Goal: Information Seeking & Learning: Learn about a topic

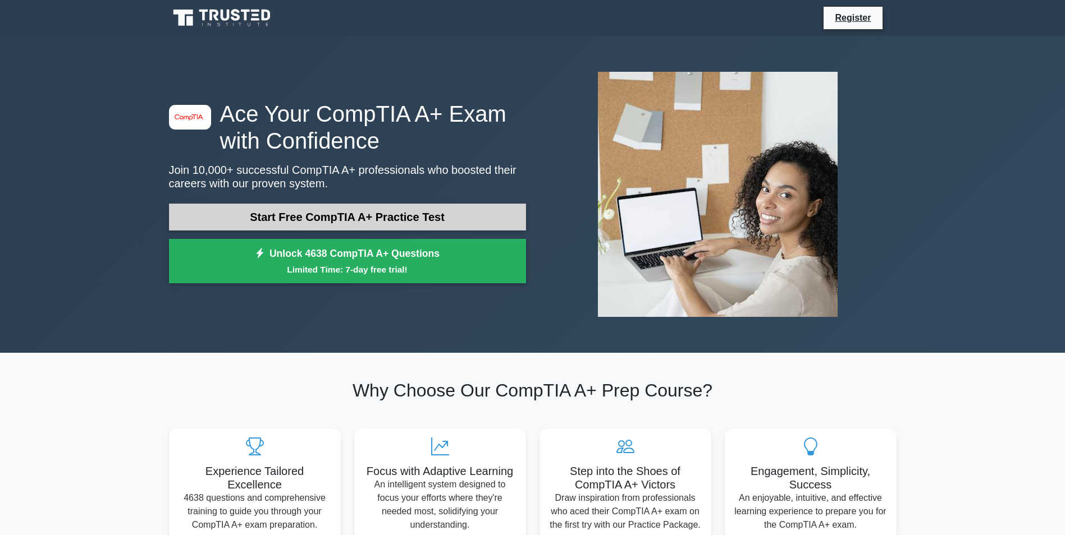
click at [332, 217] on link "Start Free CompTIA A+ Practice Test" at bounding box center [347, 217] width 357 height 27
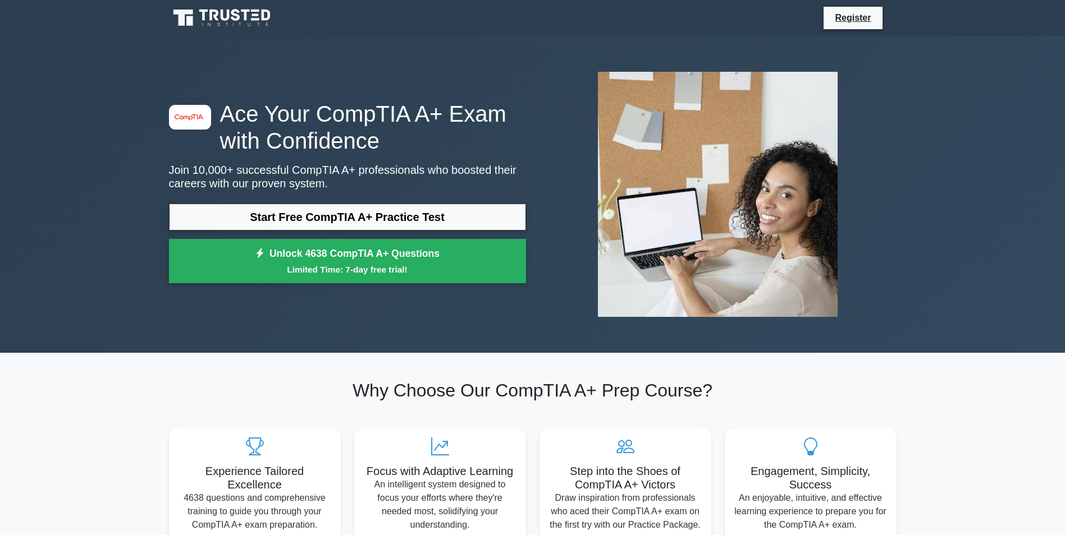
drag, startPoint x: 539, startPoint y: 79, endPoint x: 526, endPoint y: 77, distance: 13.0
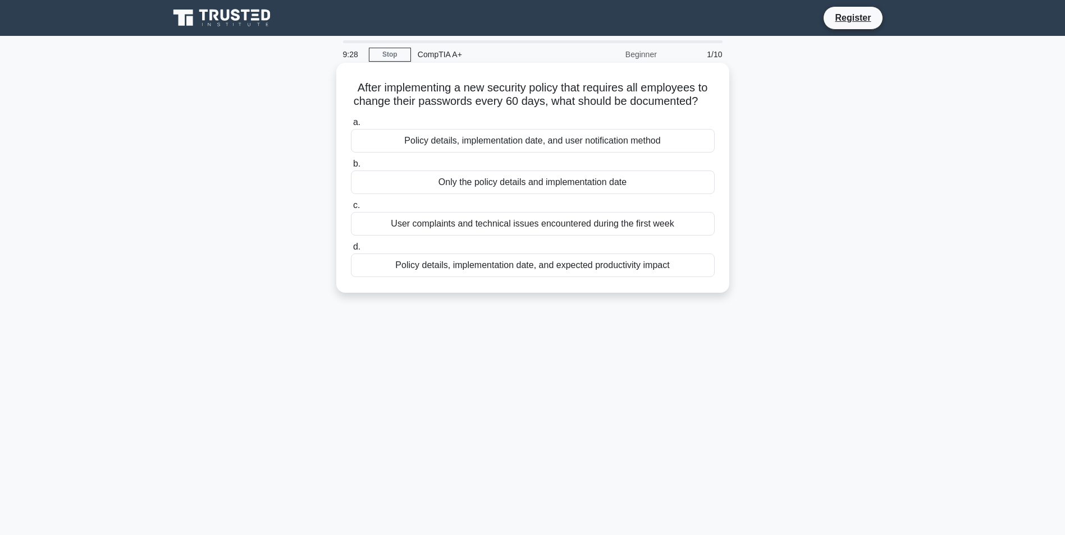
click at [461, 271] on div "Policy details, implementation date, and expected productivity impact" at bounding box center [533, 266] width 364 height 24
click at [351, 251] on input "d. Policy details, implementation date, and expected productivity impact" at bounding box center [351, 247] width 0 height 7
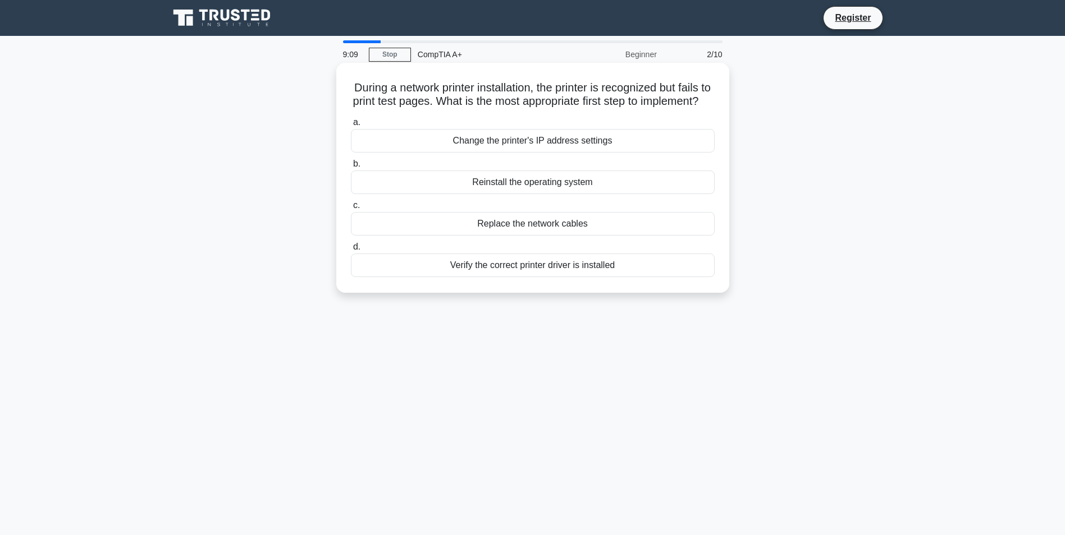
click at [495, 277] on div "Verify the correct printer driver is installed" at bounding box center [533, 266] width 364 height 24
click at [351, 251] on input "d. Verify the correct printer driver is installed" at bounding box center [351, 247] width 0 height 7
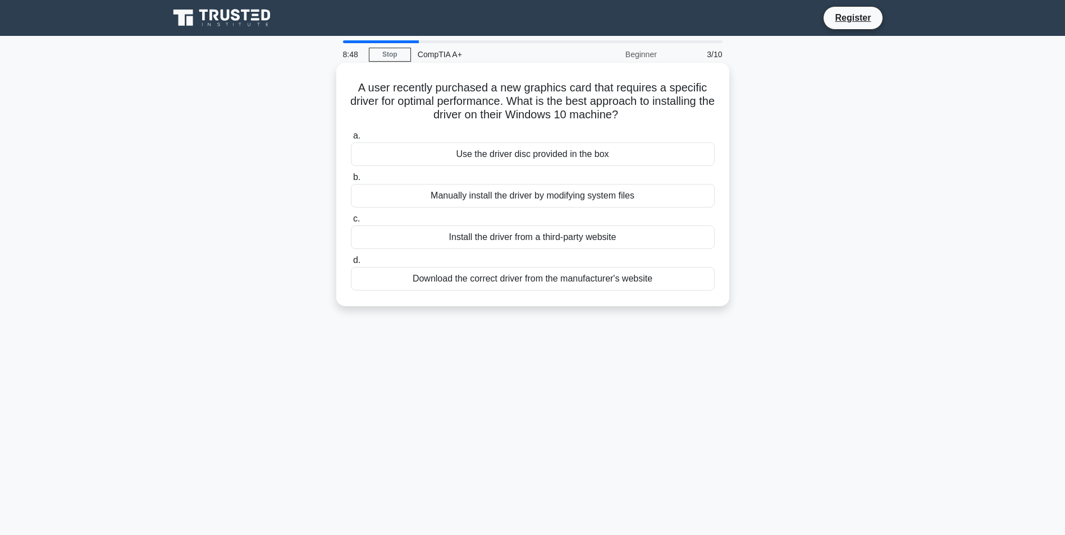
click at [481, 282] on div "Download the correct driver from the manufacturer's website" at bounding box center [533, 279] width 364 height 24
click at [351, 264] on input "d. Download the correct driver from the manufacturer's website" at bounding box center [351, 260] width 0 height 7
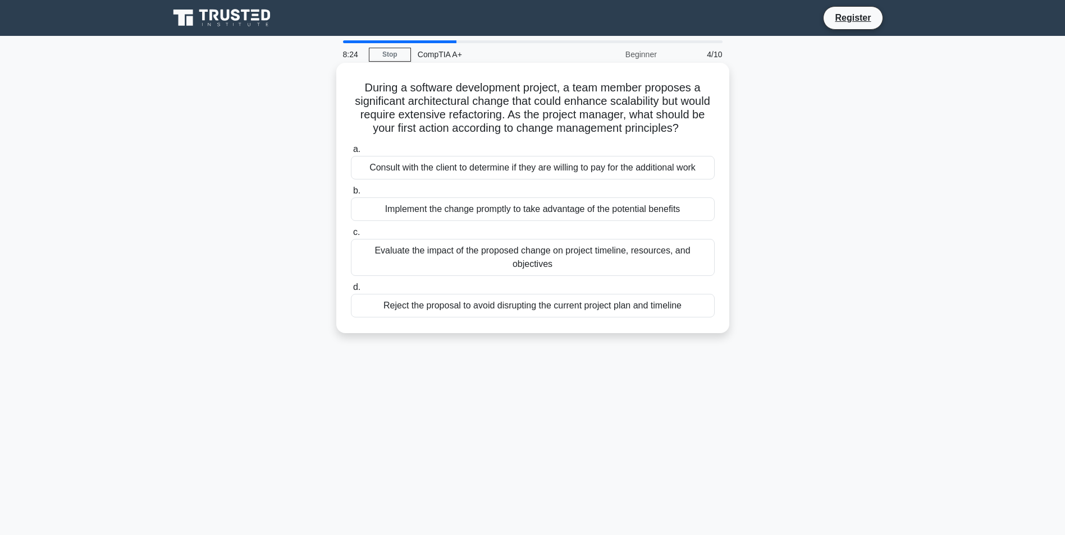
click at [474, 276] on div "Evaluate the impact of the proposed change on project timeline, resources, and …" at bounding box center [533, 257] width 364 height 37
click at [351, 236] on input "c. Evaluate the impact of the proposed change on project timeline, resources, a…" at bounding box center [351, 232] width 0 height 7
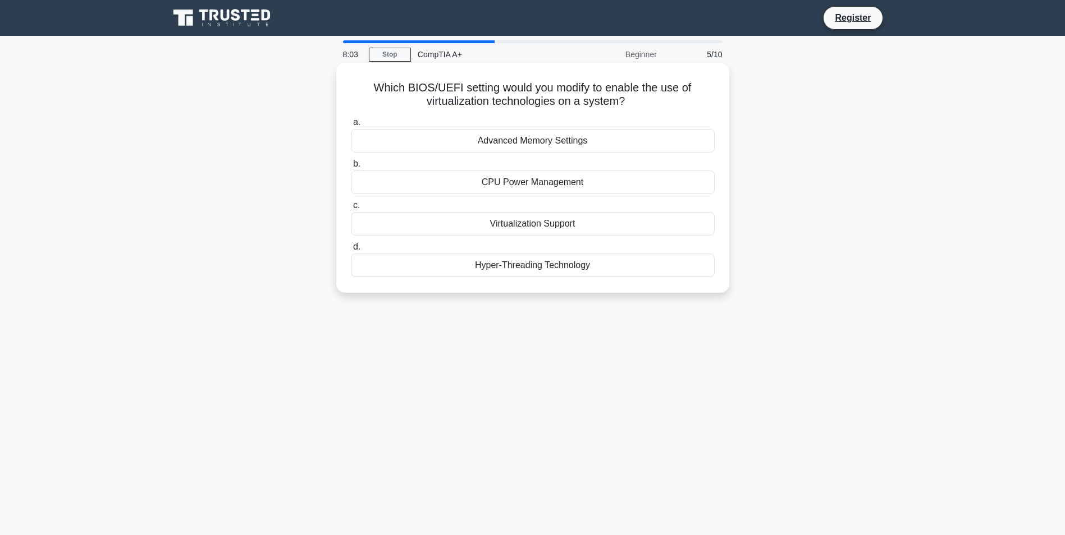
click at [512, 143] on div "Advanced Memory Settings" at bounding box center [533, 141] width 364 height 24
click at [351, 126] on input "a. Advanced Memory Settings" at bounding box center [351, 122] width 0 height 7
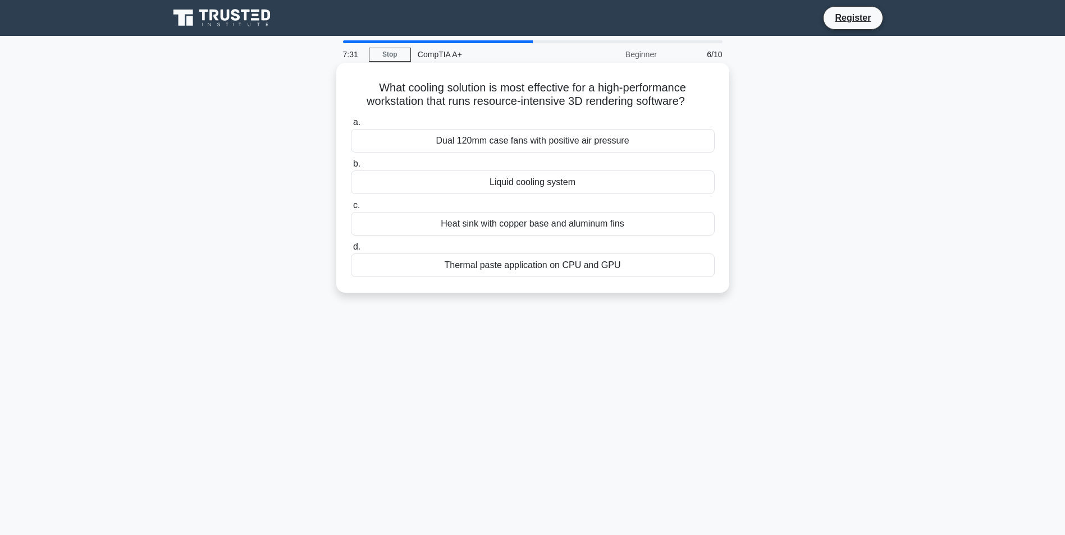
click at [514, 268] on div "Thermal paste application on CPU and GPU" at bounding box center [533, 266] width 364 height 24
click at [351, 251] on input "d. Thermal paste application on CPU and GPU" at bounding box center [351, 247] width 0 height 7
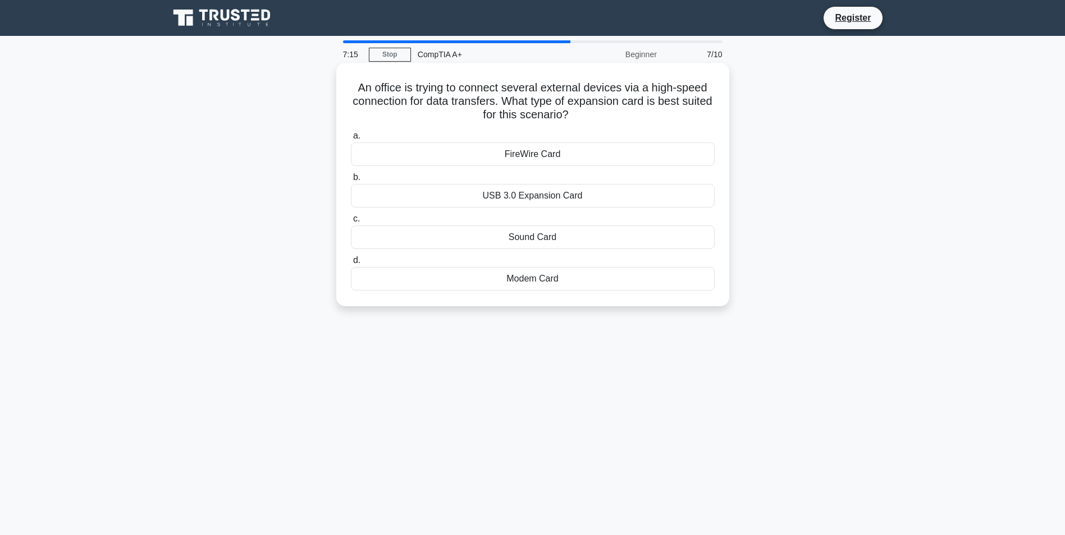
click at [503, 197] on div "USB 3.0 Expansion Card" at bounding box center [533, 196] width 364 height 24
click at [351, 181] on input "b. USB 3.0 Expansion Card" at bounding box center [351, 177] width 0 height 7
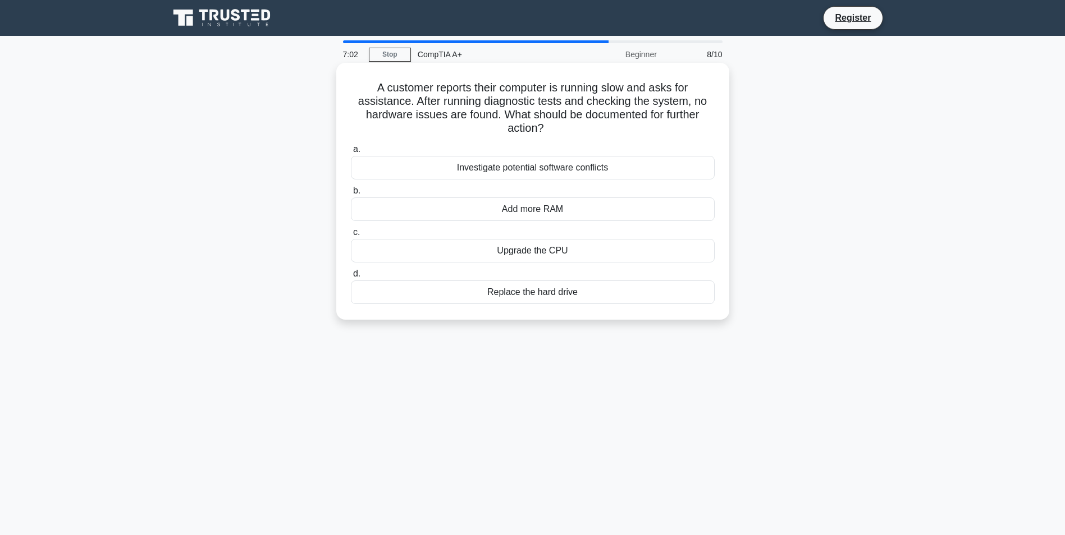
click at [512, 168] on div "Investigate potential software conflicts" at bounding box center [533, 168] width 364 height 24
click at [351, 153] on input "a. Investigate potential software conflicts" at bounding box center [351, 149] width 0 height 7
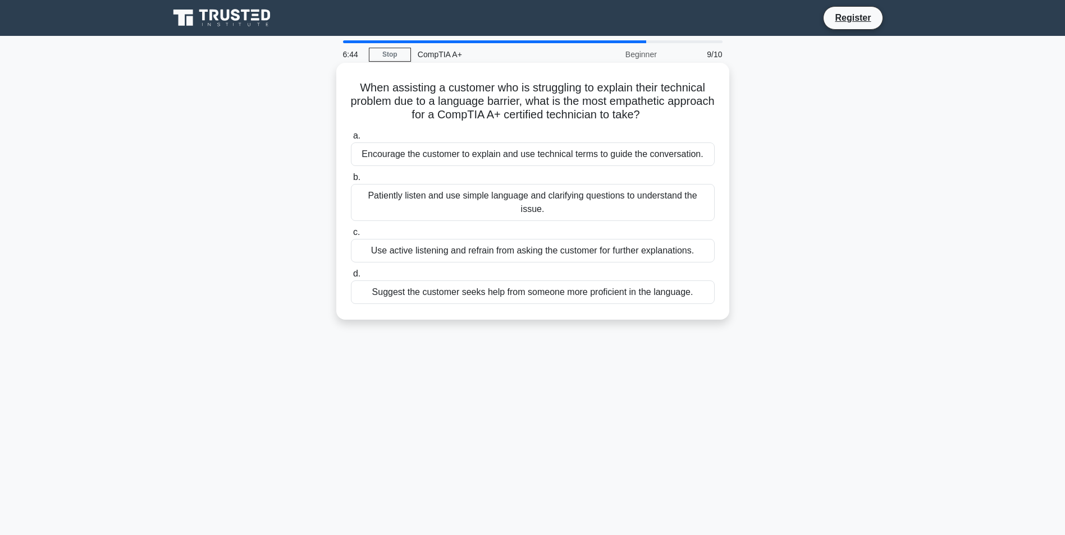
click at [504, 196] on div "Patiently listen and use simple language and clarifying questions to understand…" at bounding box center [533, 202] width 364 height 37
click at [351, 181] on input "b. Patiently listen and use simple language and clarifying questions to underst…" at bounding box center [351, 177] width 0 height 7
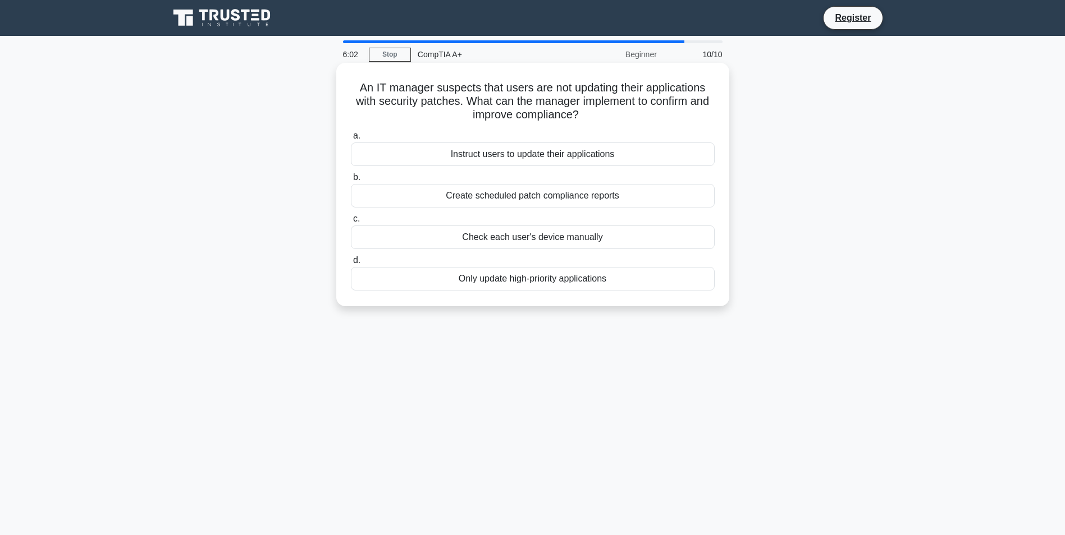
click at [510, 198] on div "Create scheduled patch compliance reports" at bounding box center [533, 196] width 364 height 24
click at [351, 181] on input "b. Create scheduled patch compliance reports" at bounding box center [351, 177] width 0 height 7
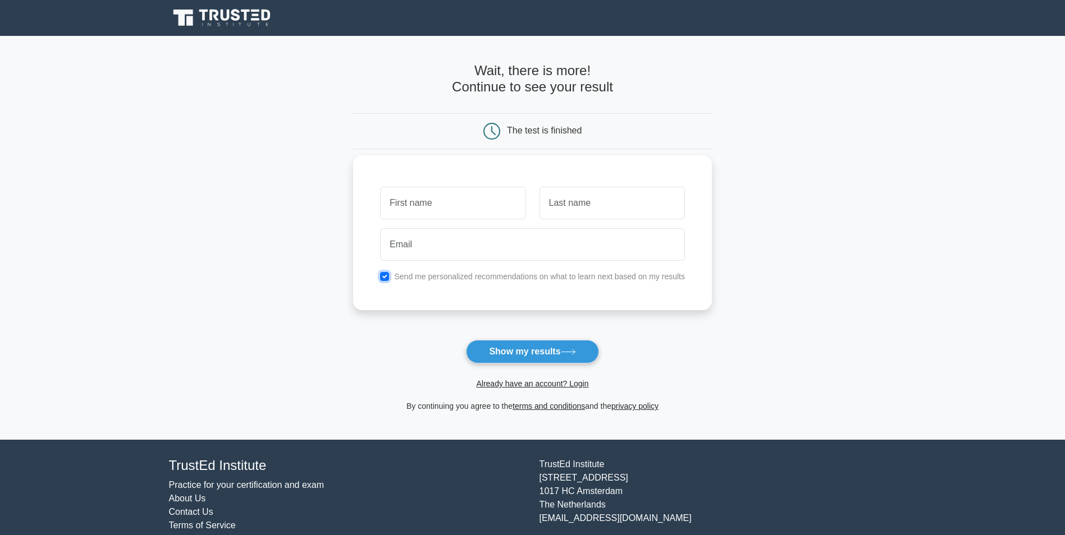
click at [384, 278] on input "checkbox" at bounding box center [384, 276] width 9 height 9
checkbox input "false"
click at [515, 352] on button "Show my results" at bounding box center [532, 352] width 132 height 24
